Goal: Task Accomplishment & Management: Use online tool/utility

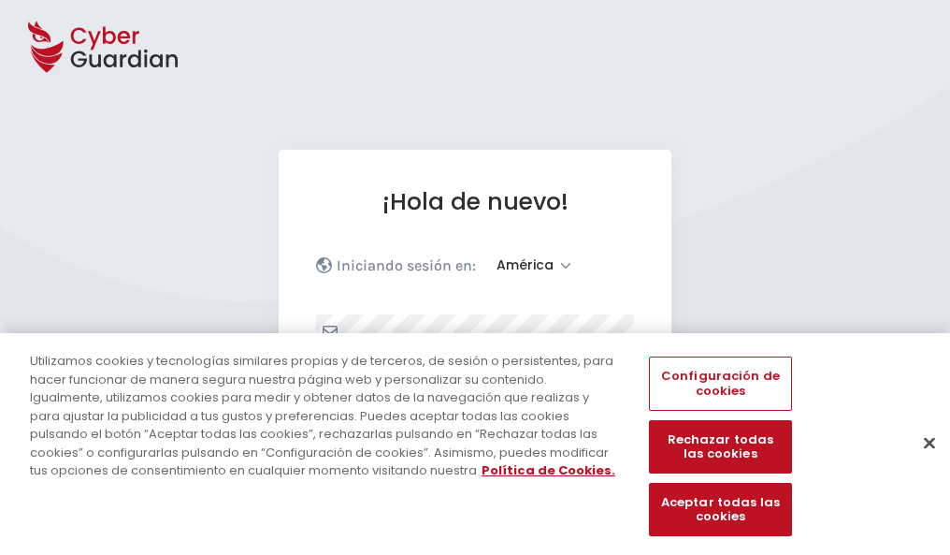
select select "América"
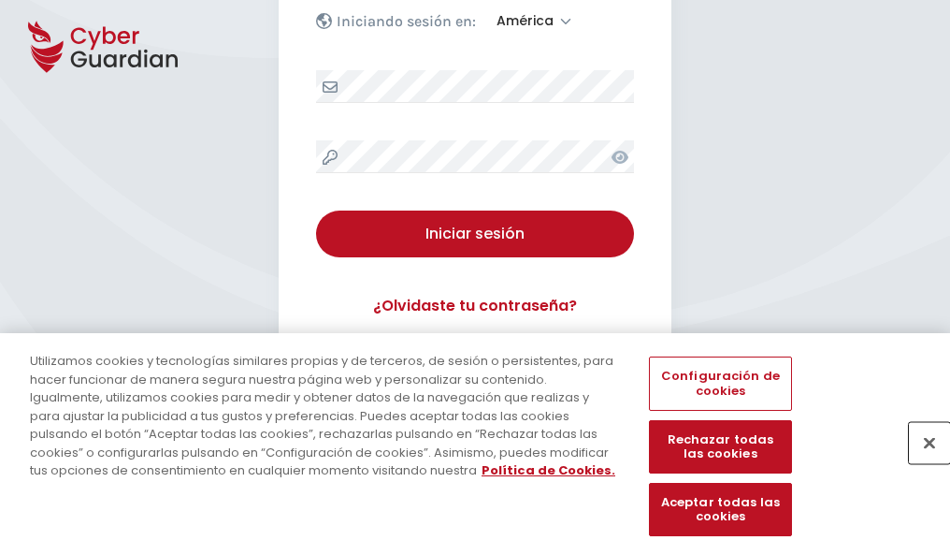
click at [920, 462] on button "Cerrar" at bounding box center [929, 442] width 41 height 41
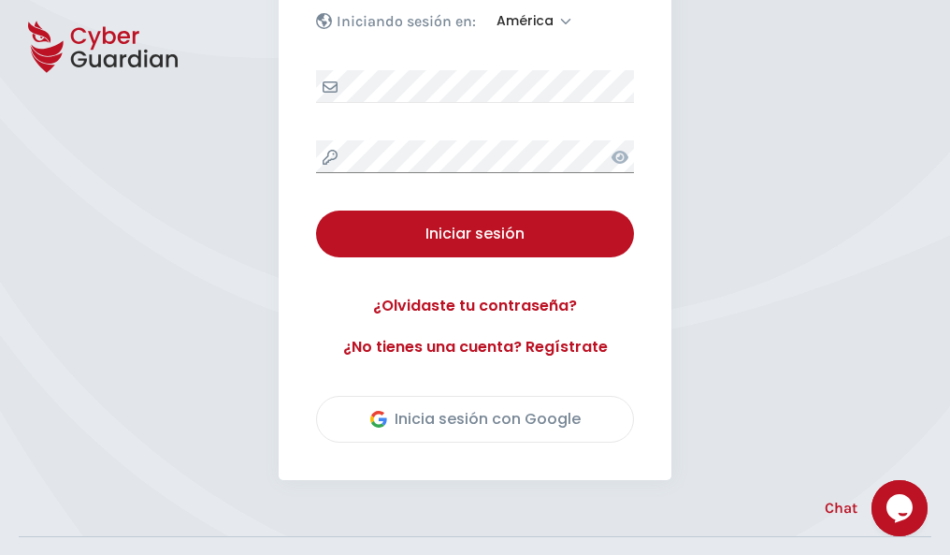
scroll to position [425, 0]
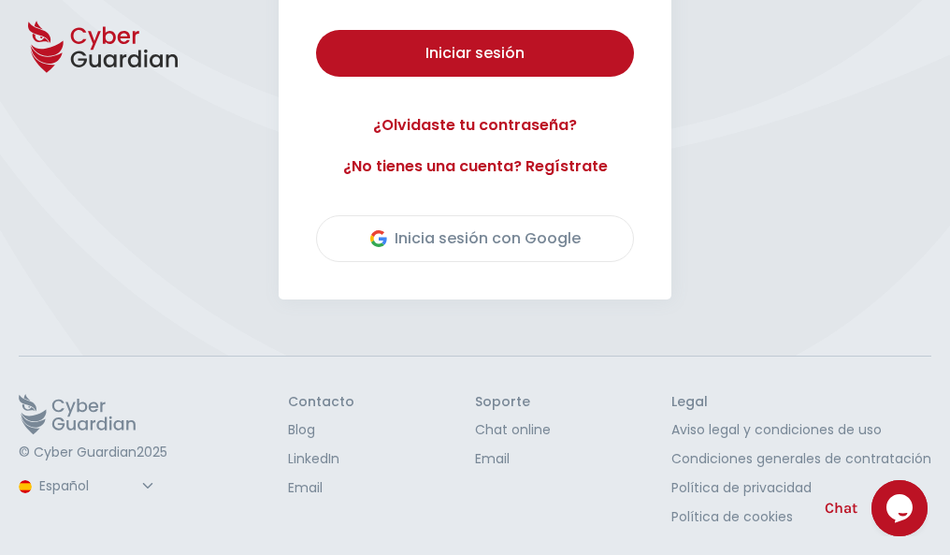
click at [316, 30] on button "Iniciar sesión" at bounding box center [475, 53] width 318 height 47
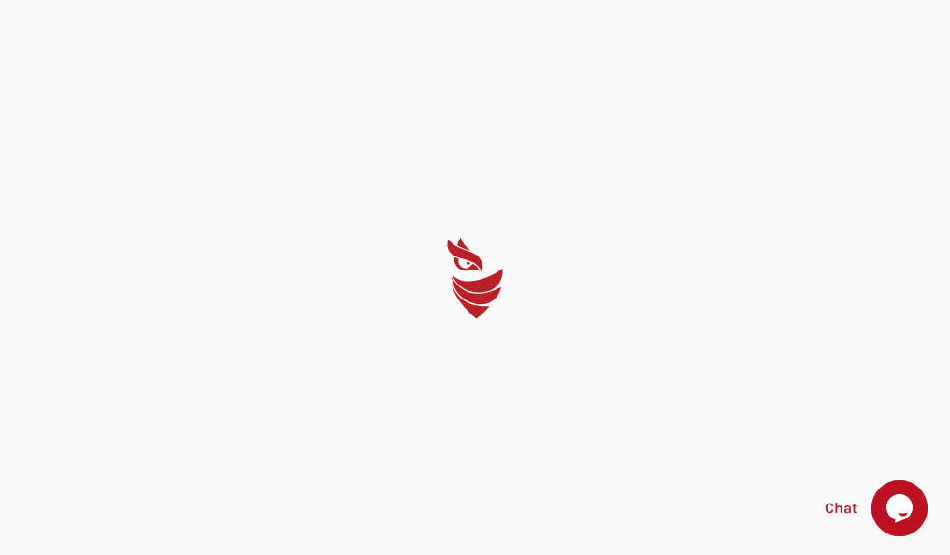
scroll to position [0, 0]
select select "English"
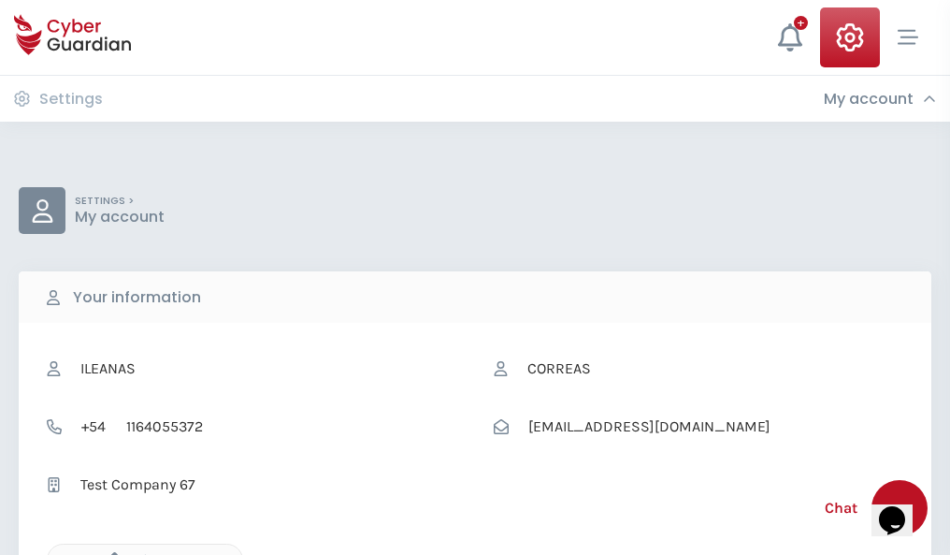
click at [109, 553] on icon "button" at bounding box center [110, 560] width 16 height 16
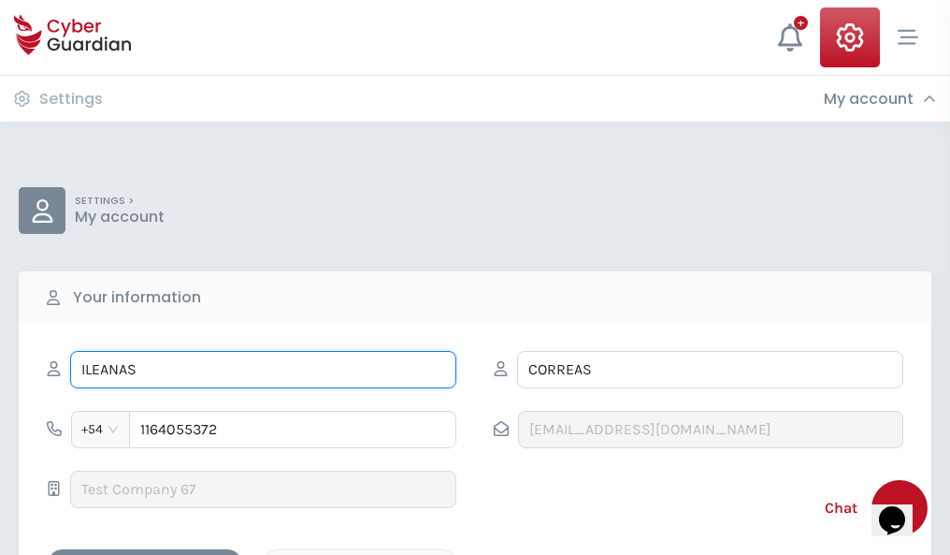
click at [263, 369] on input "ILEANAS" at bounding box center [263, 369] width 386 height 37
type input "I"
type input "Faustino"
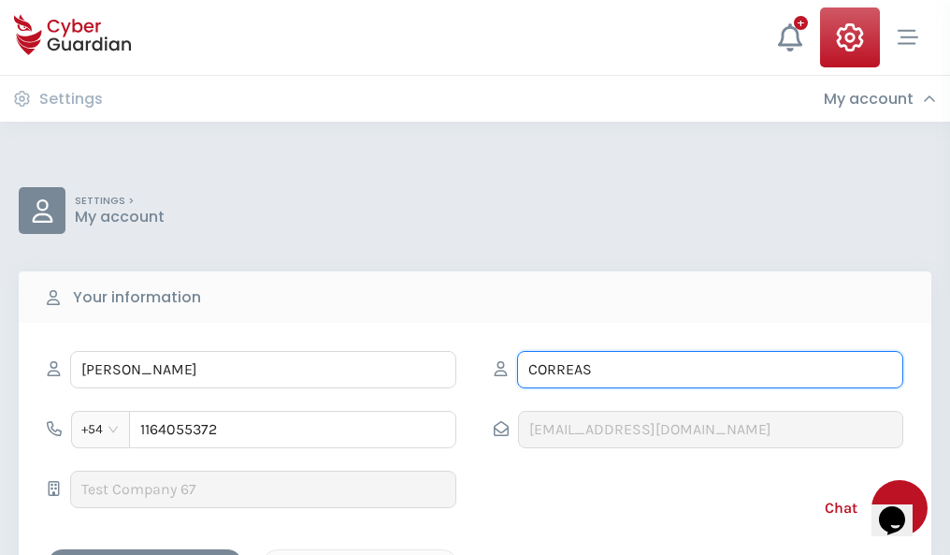
click at [710, 369] on input "CORREAS" at bounding box center [710, 369] width 386 height 37
type input "C"
type input "Bustos"
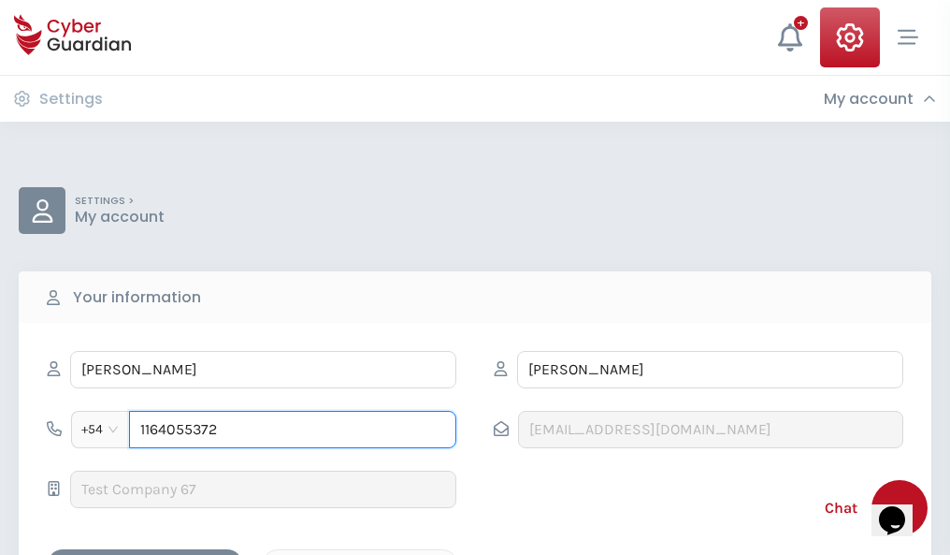
click at [293, 429] on input "1164055372" at bounding box center [292, 429] width 327 height 37
type input "1"
type input "4975266811"
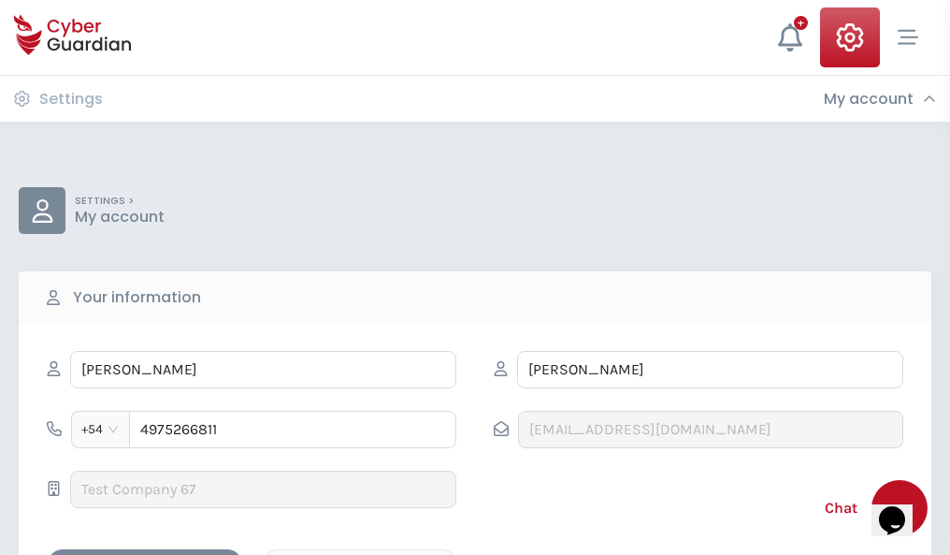
click at [360, 554] on div "Cancel" at bounding box center [360, 565] width 166 height 23
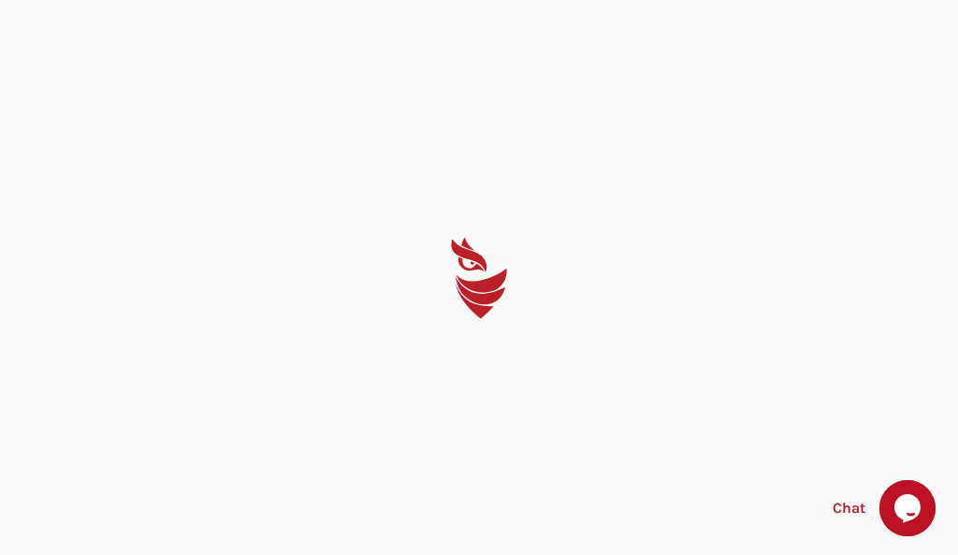
select select "English"
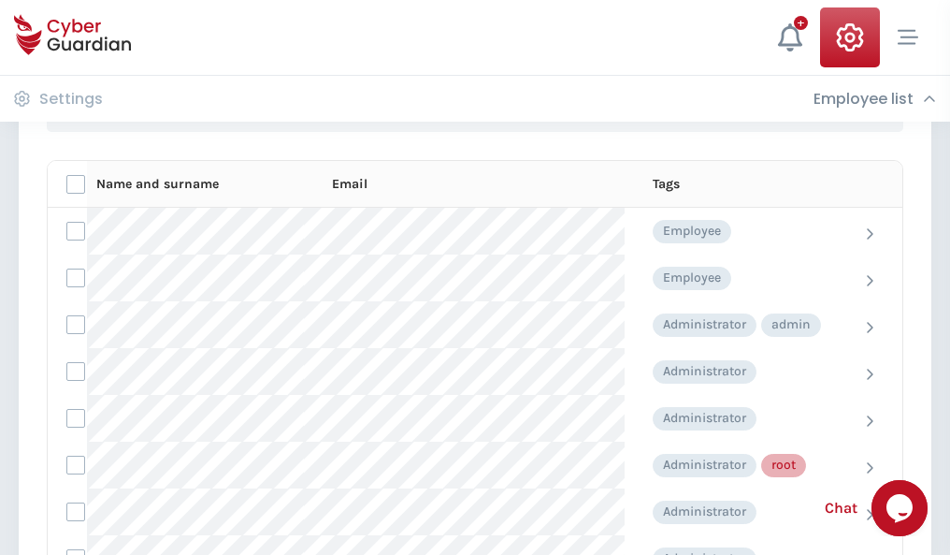
scroll to position [941, 0]
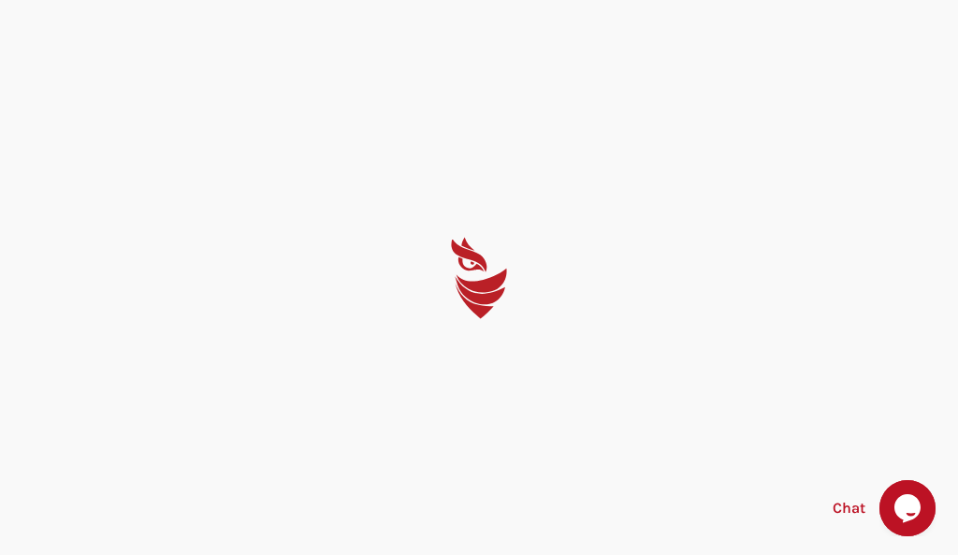
select select "English"
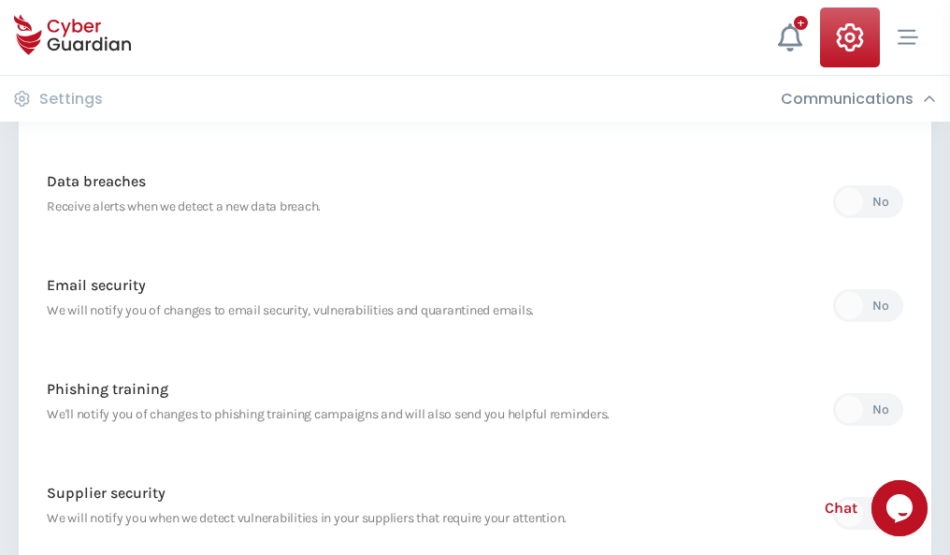
scroll to position [985, 0]
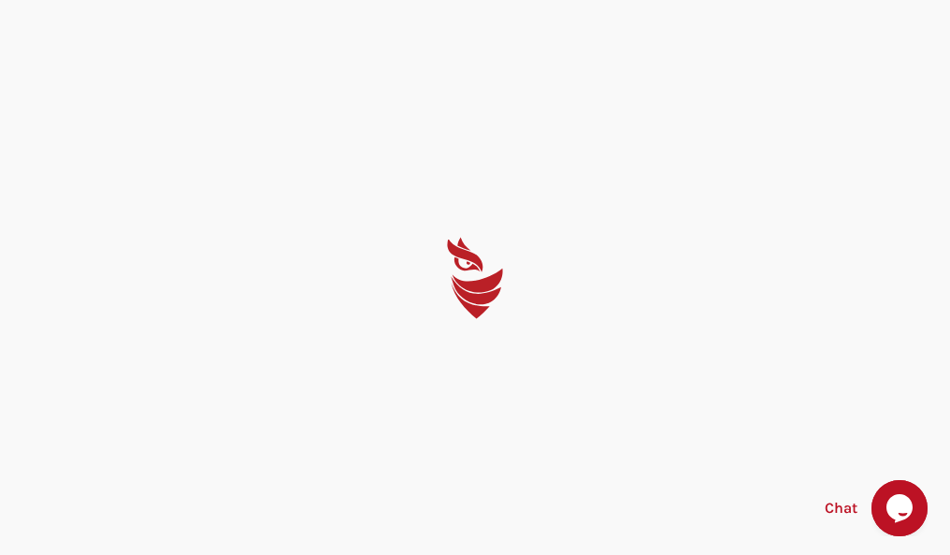
select select "English"
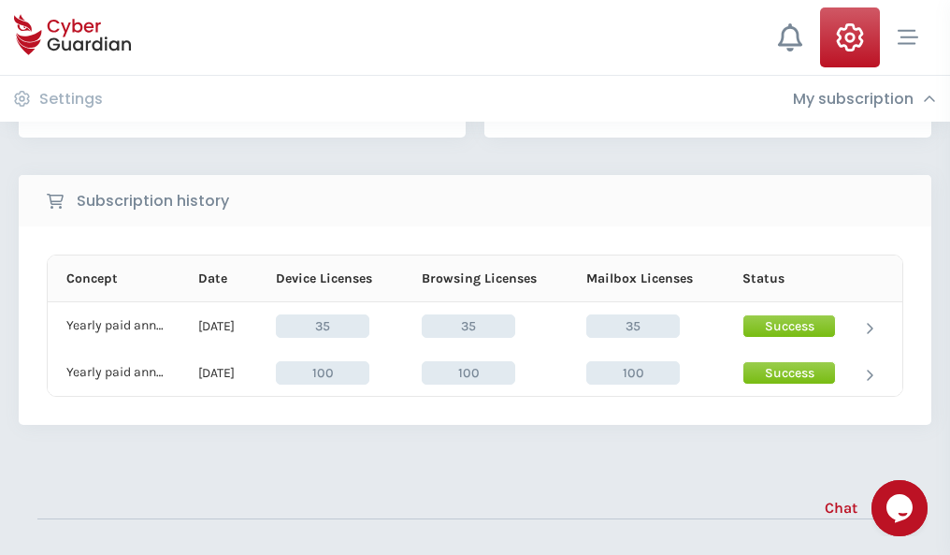
scroll to position [521, 0]
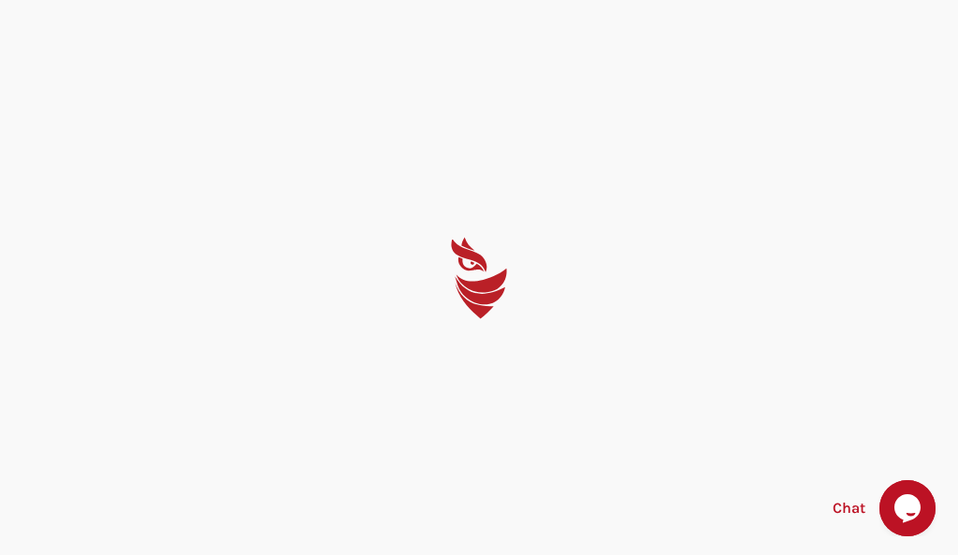
select select "English"
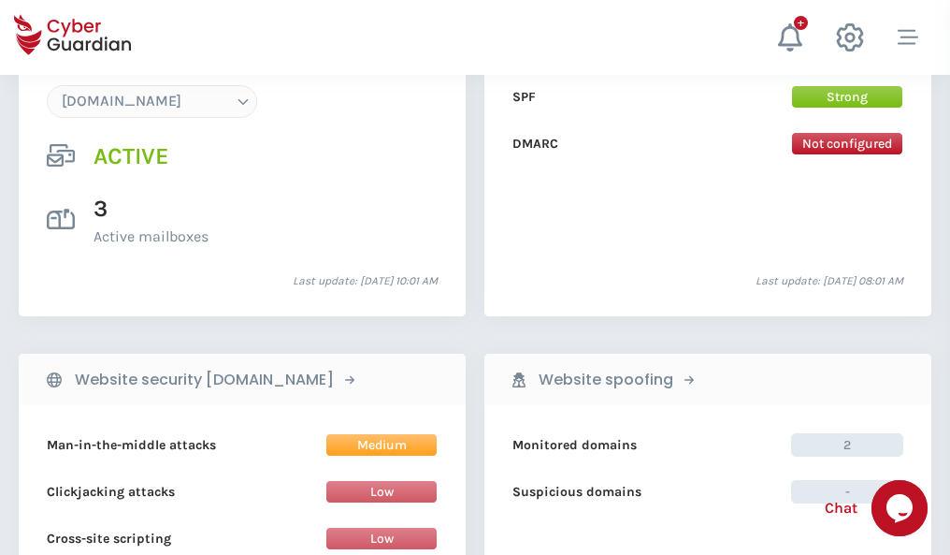
scroll to position [1992, 0]
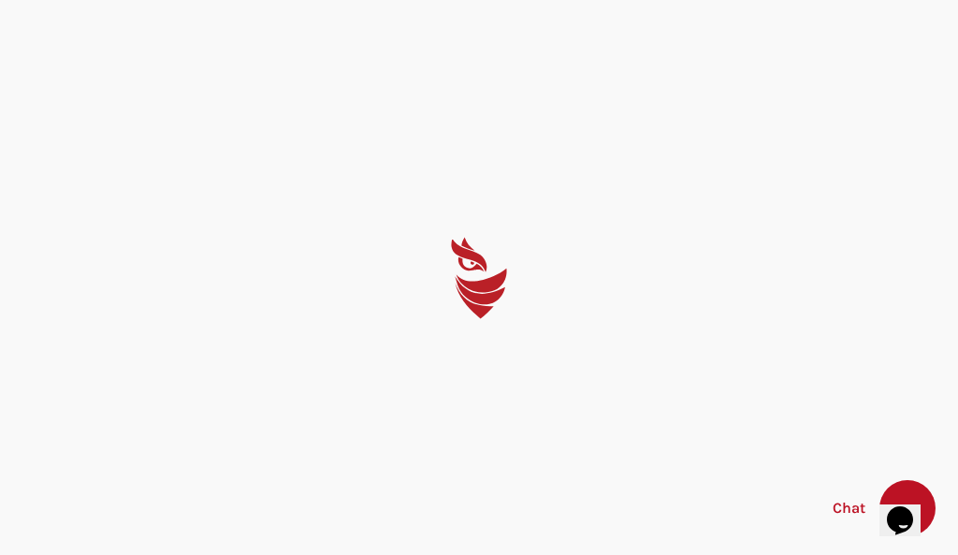
select select "English"
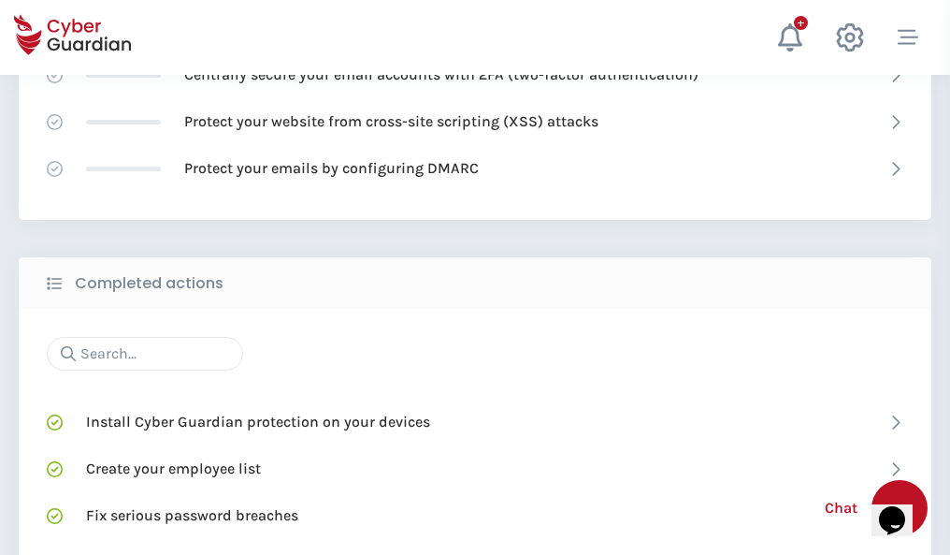
scroll to position [1246, 0]
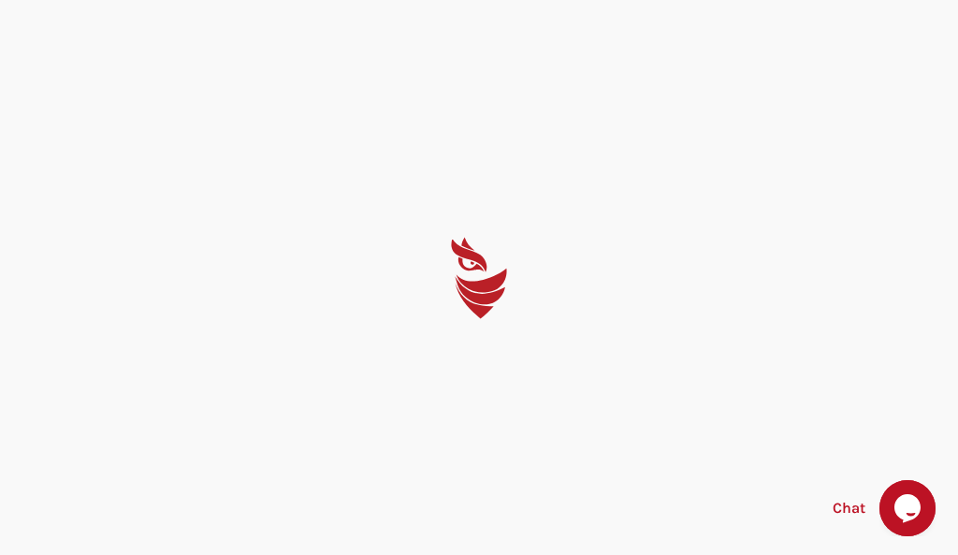
select select "English"
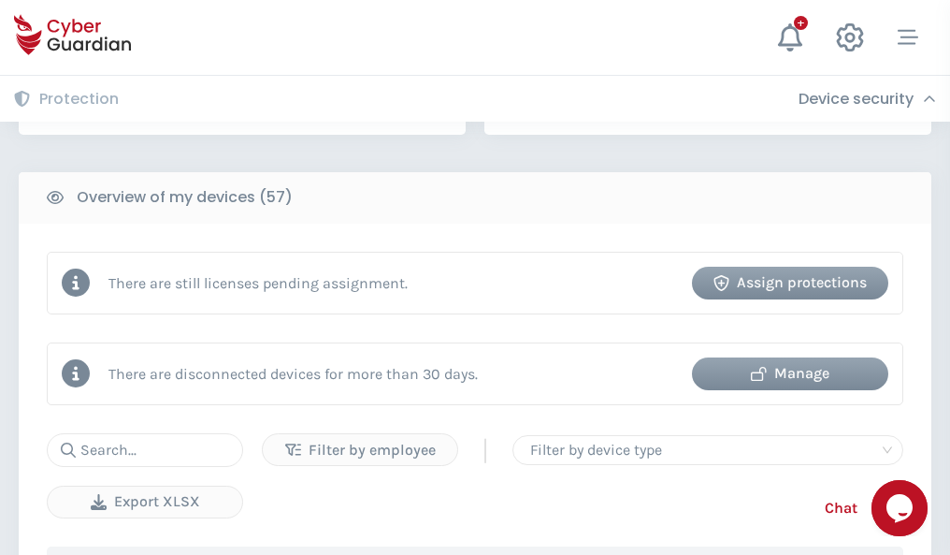
scroll to position [1812, 0]
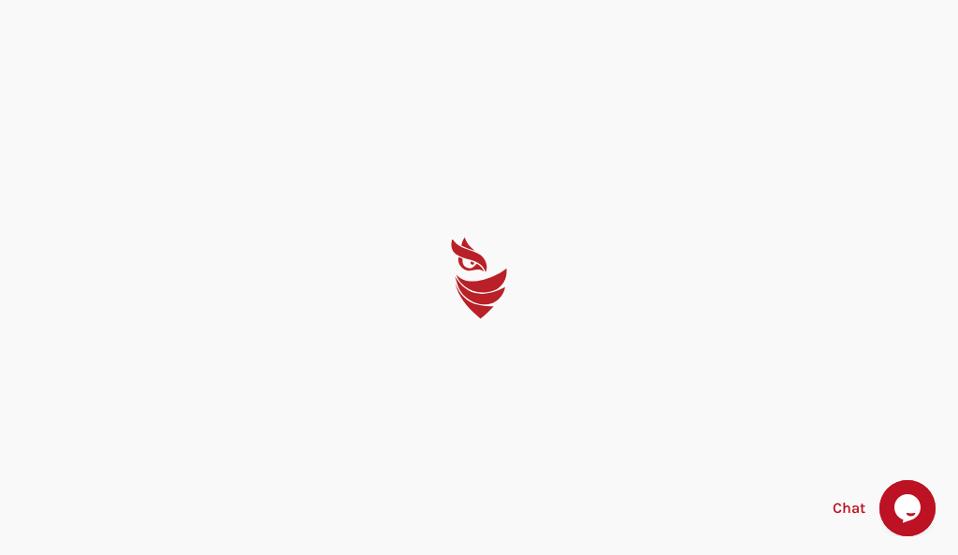
select select "English"
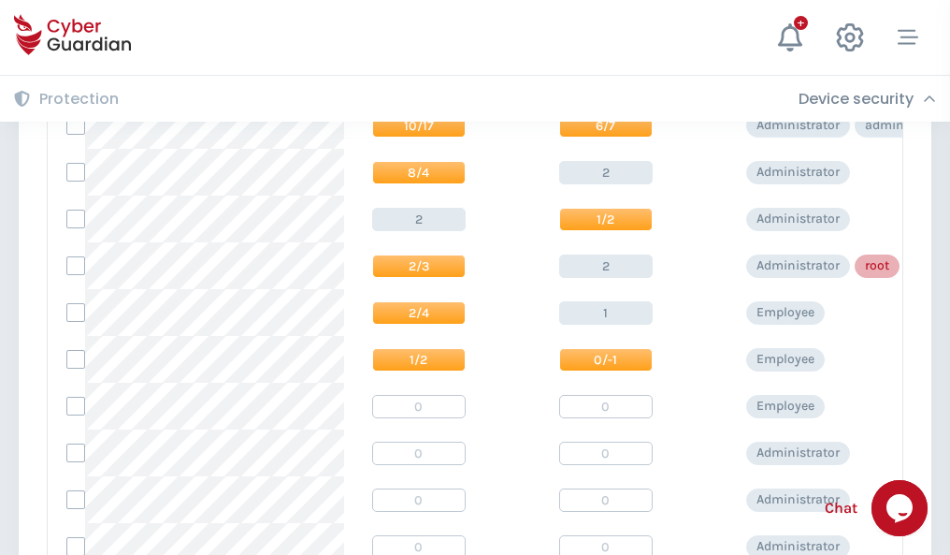
scroll to position [943, 0]
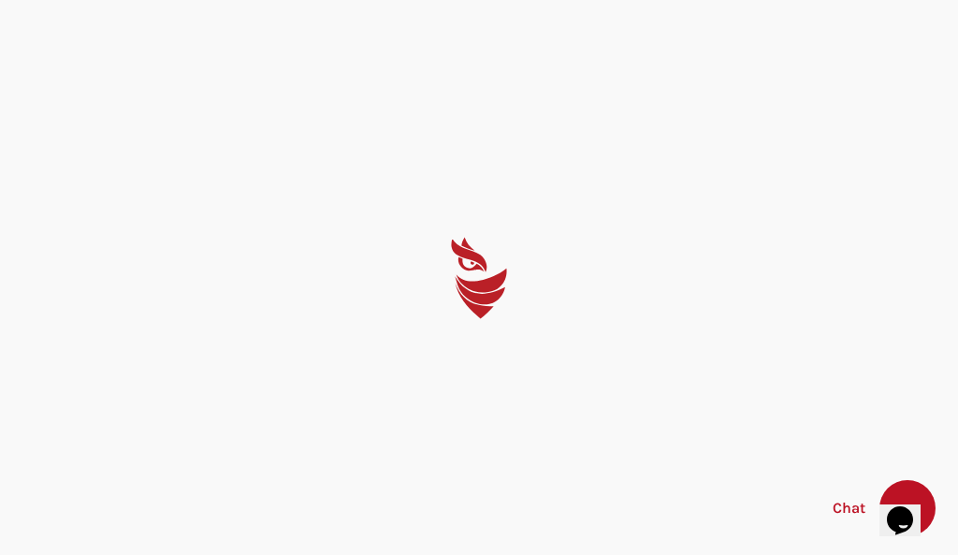
select select "English"
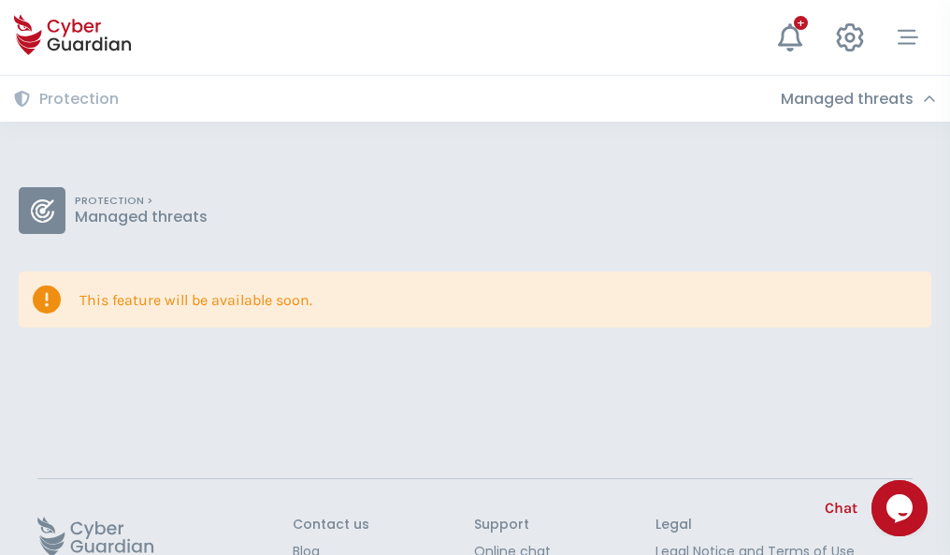
scroll to position [122, 0]
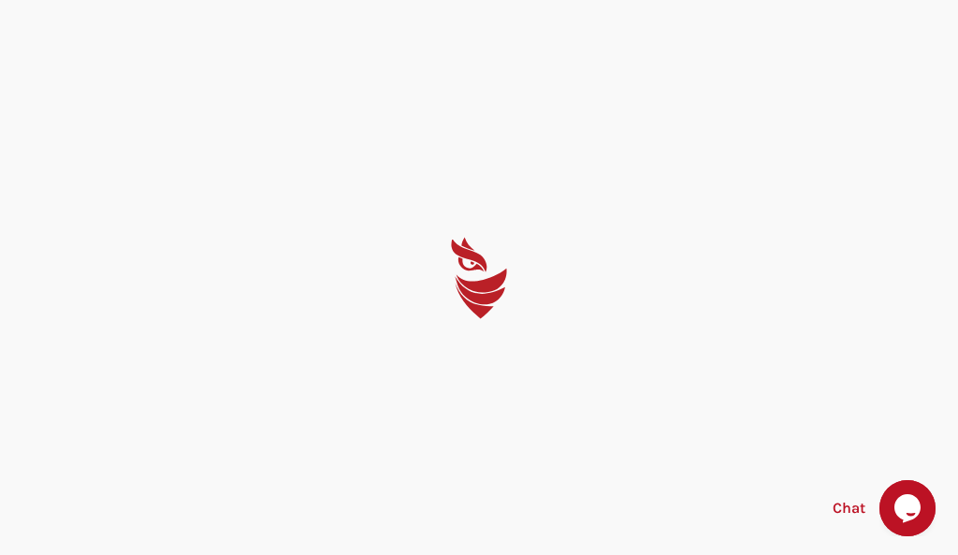
select select "English"
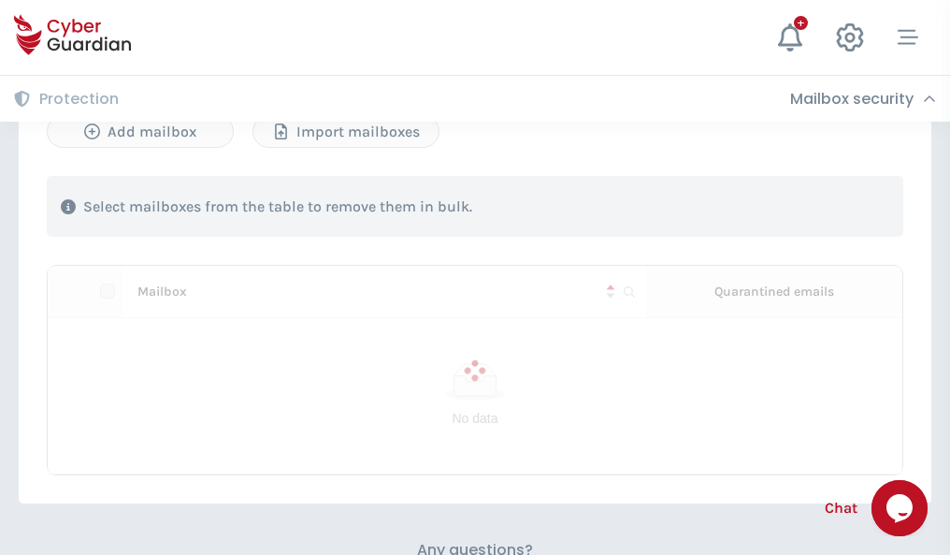
scroll to position [800, 0]
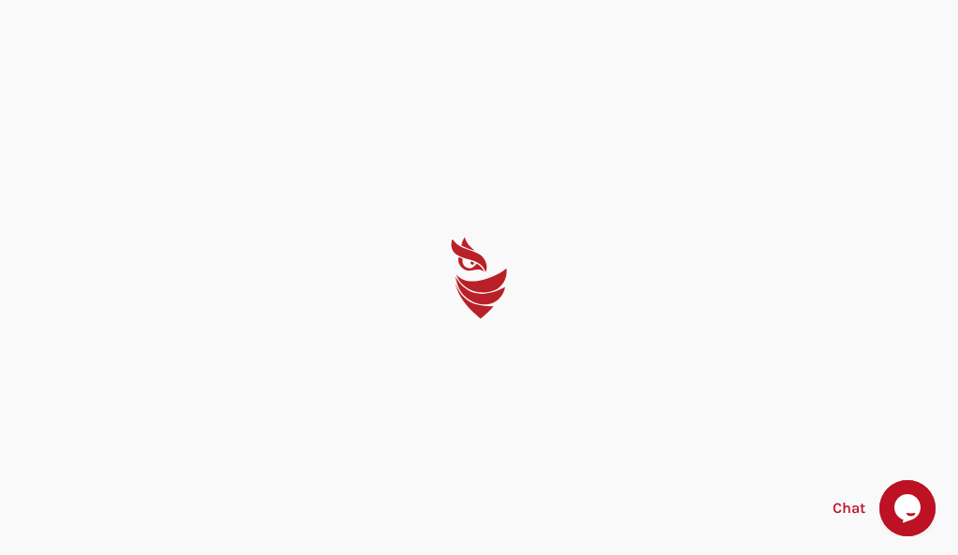
select select "English"
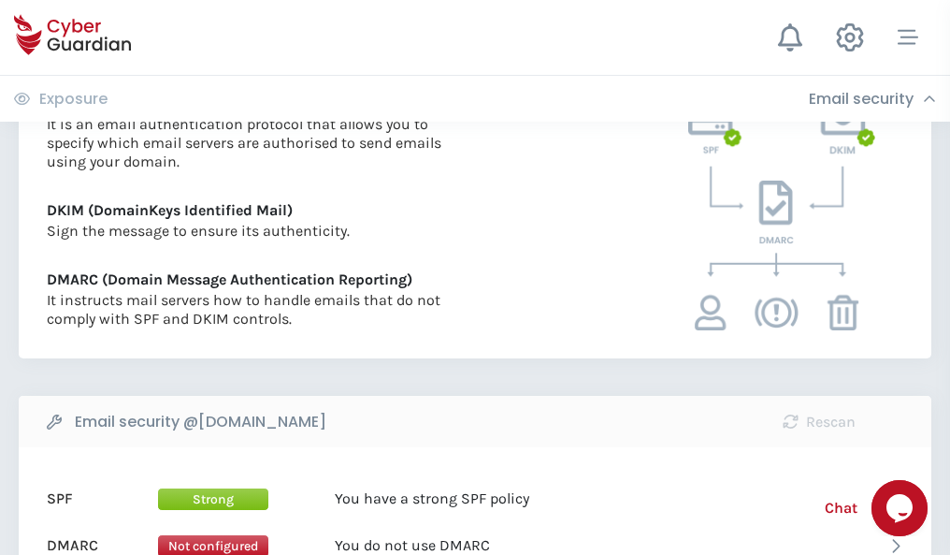
scroll to position [1009, 0]
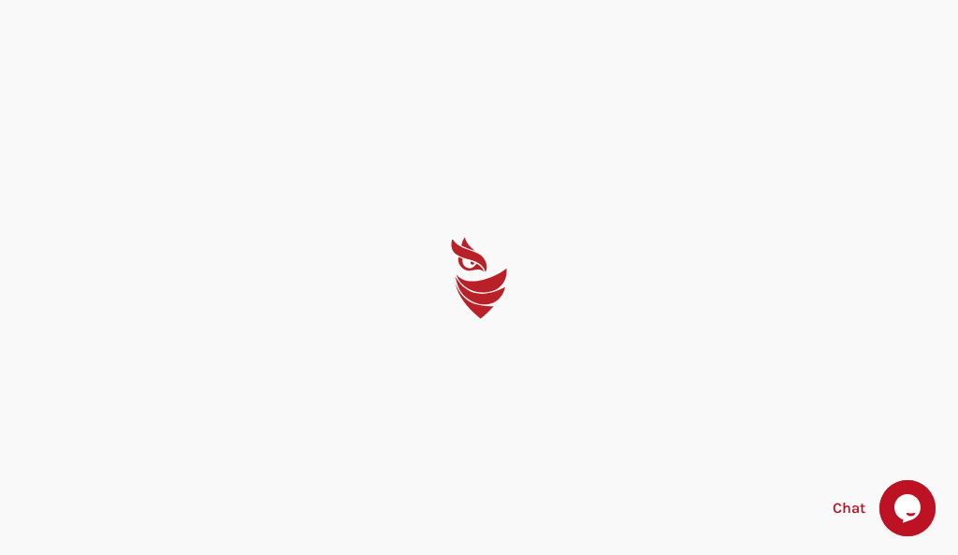
select select "English"
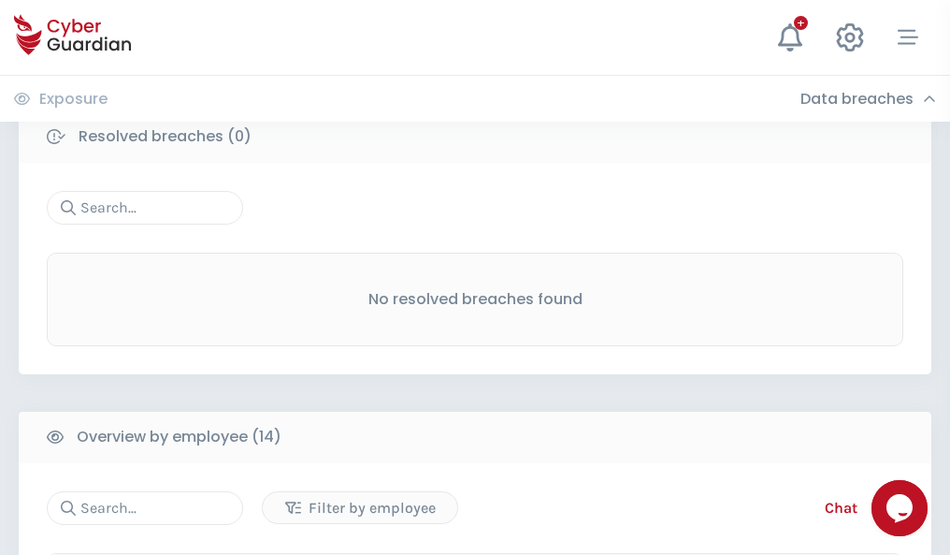
scroll to position [1689, 0]
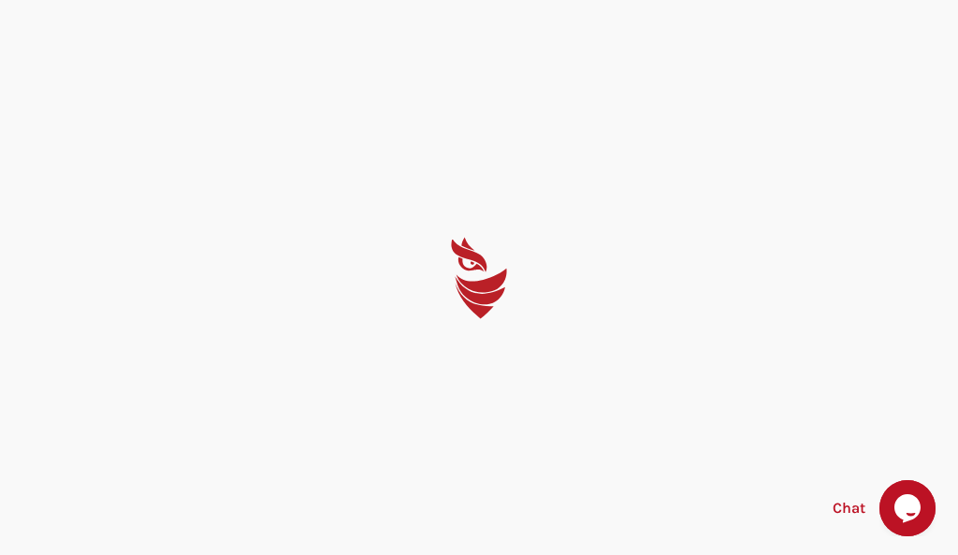
select select "English"
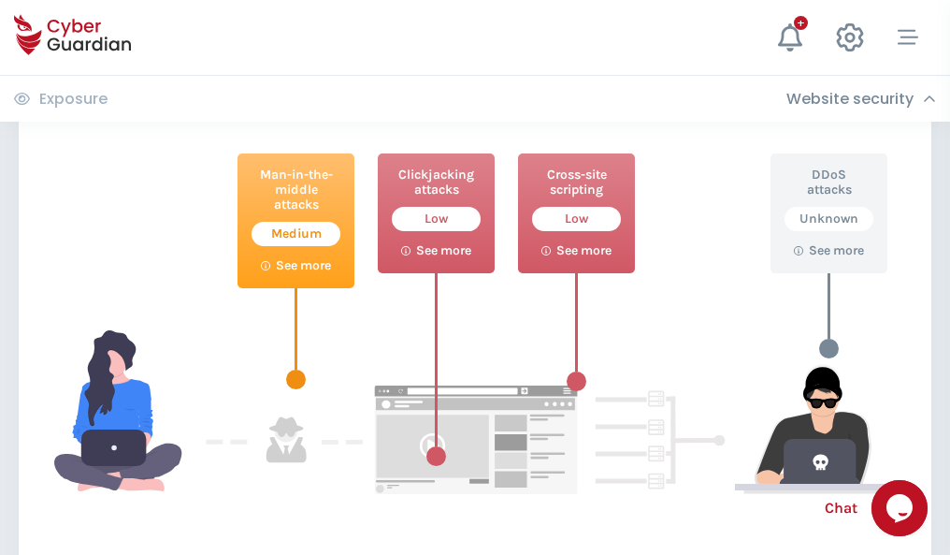
scroll to position [1018, 0]
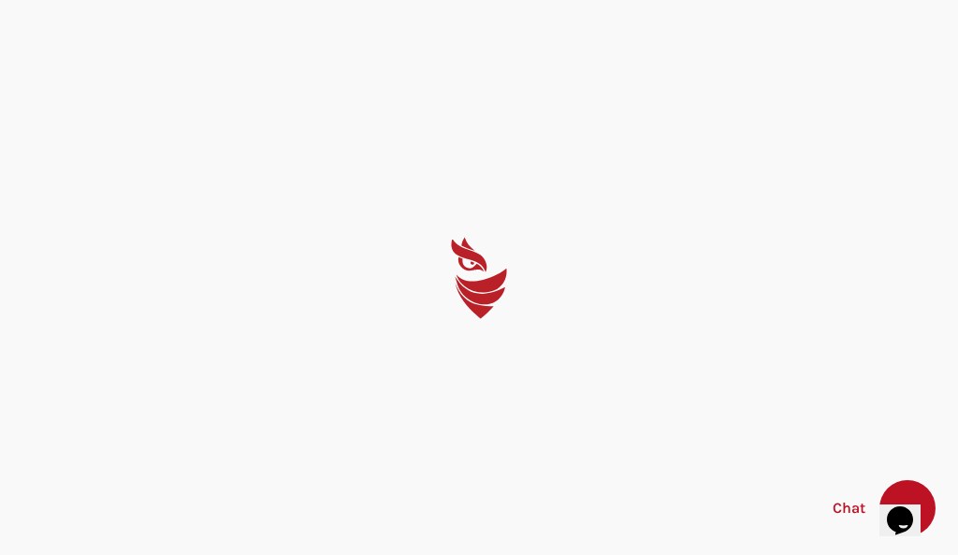
select select "English"
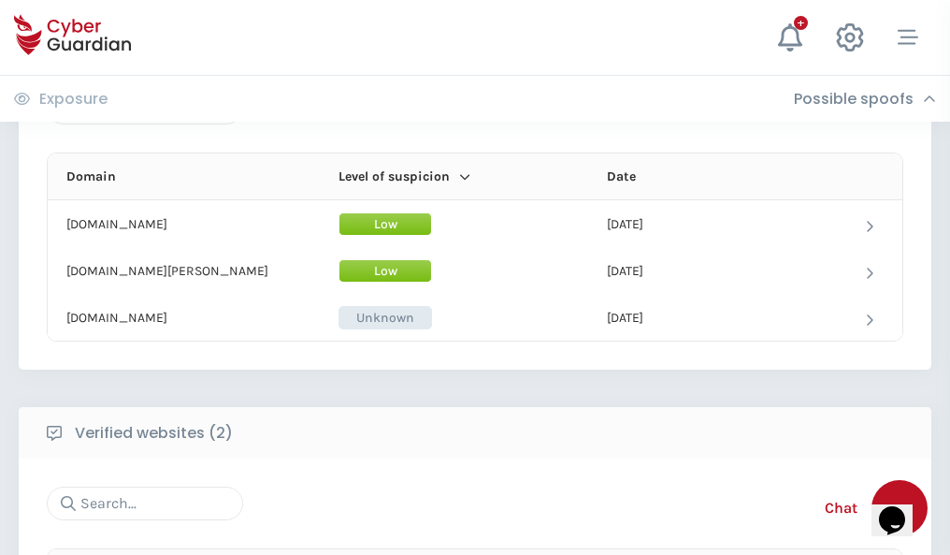
scroll to position [1122, 0]
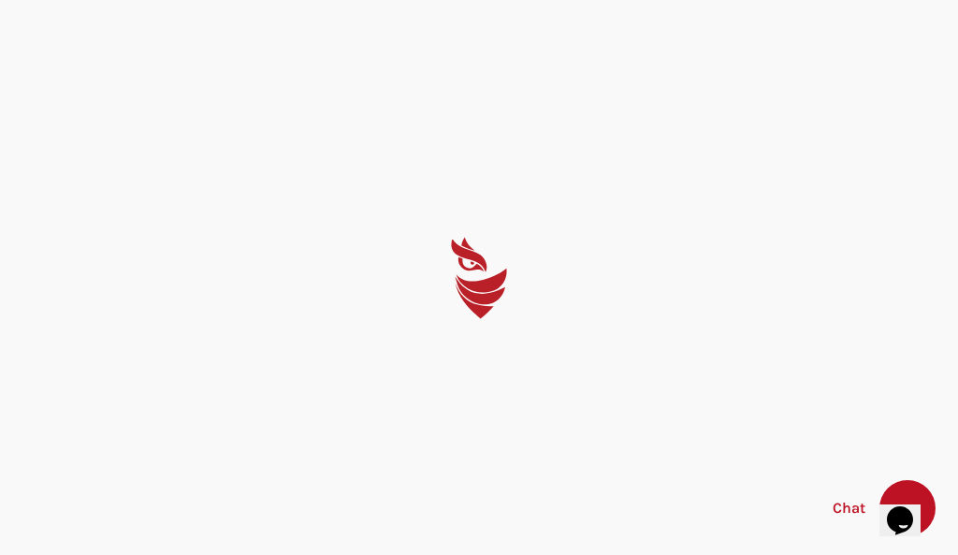
select select "English"
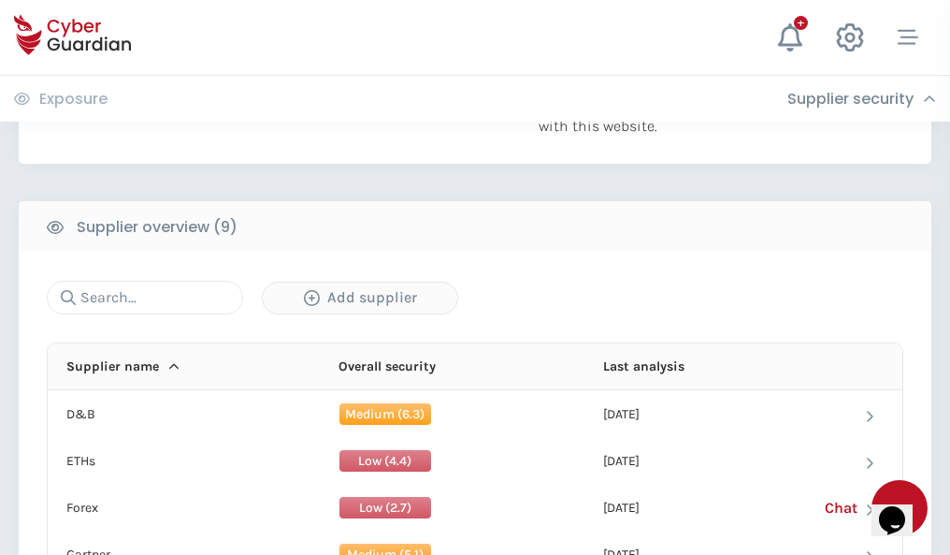
scroll to position [1304, 0]
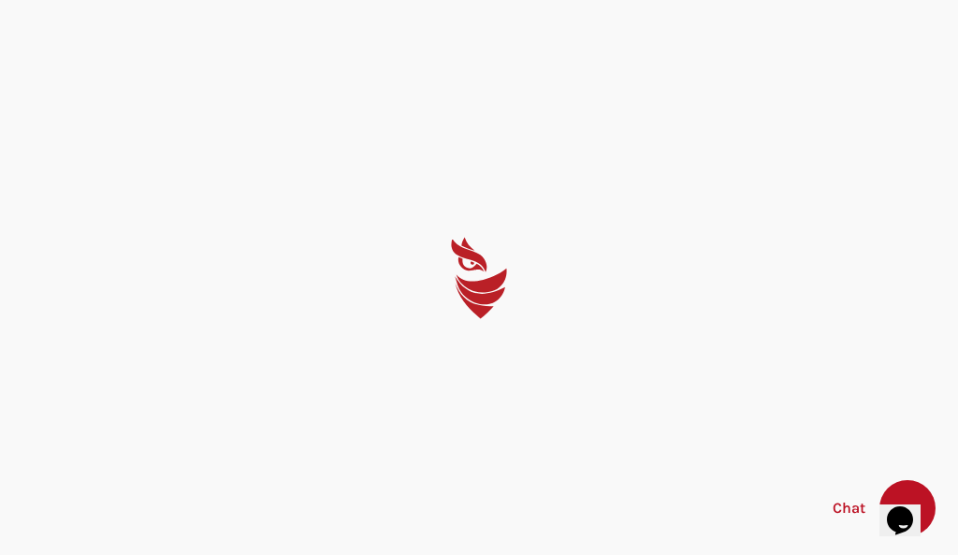
select select "English"
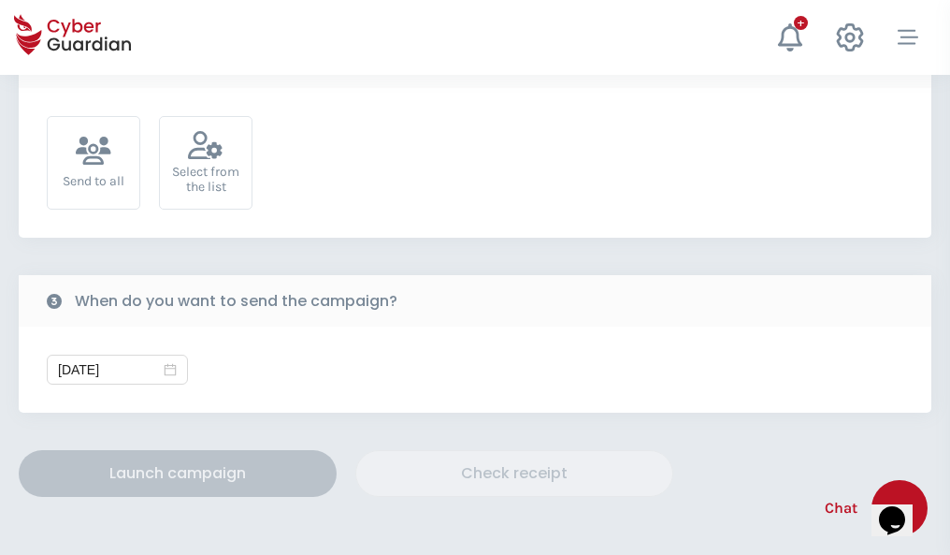
scroll to position [685, 0]
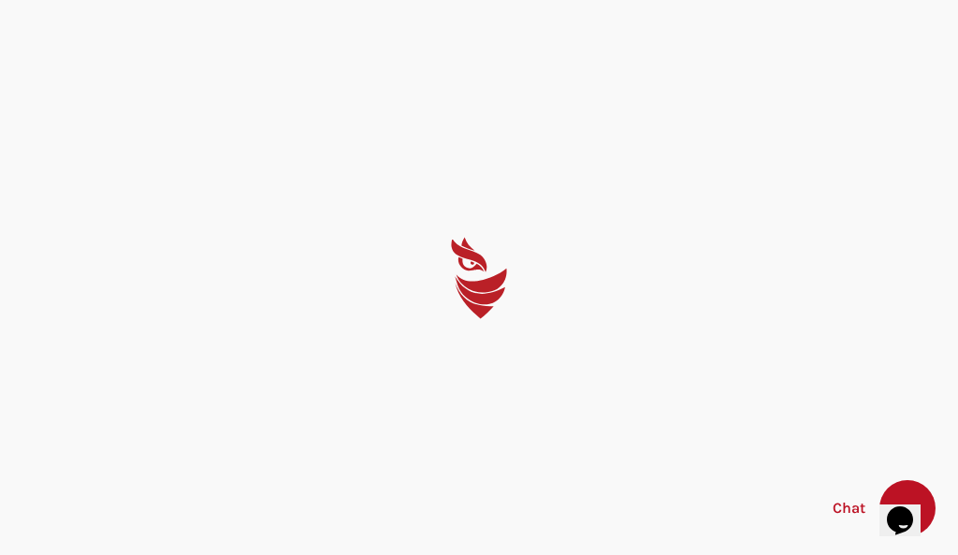
select select "English"
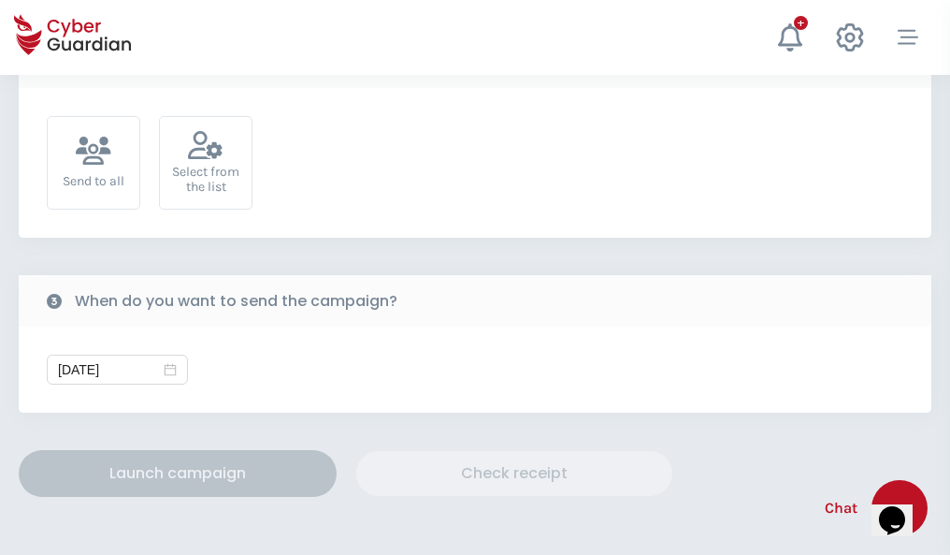
scroll to position [685, 0]
